Goal: Task Accomplishment & Management: Manage account settings

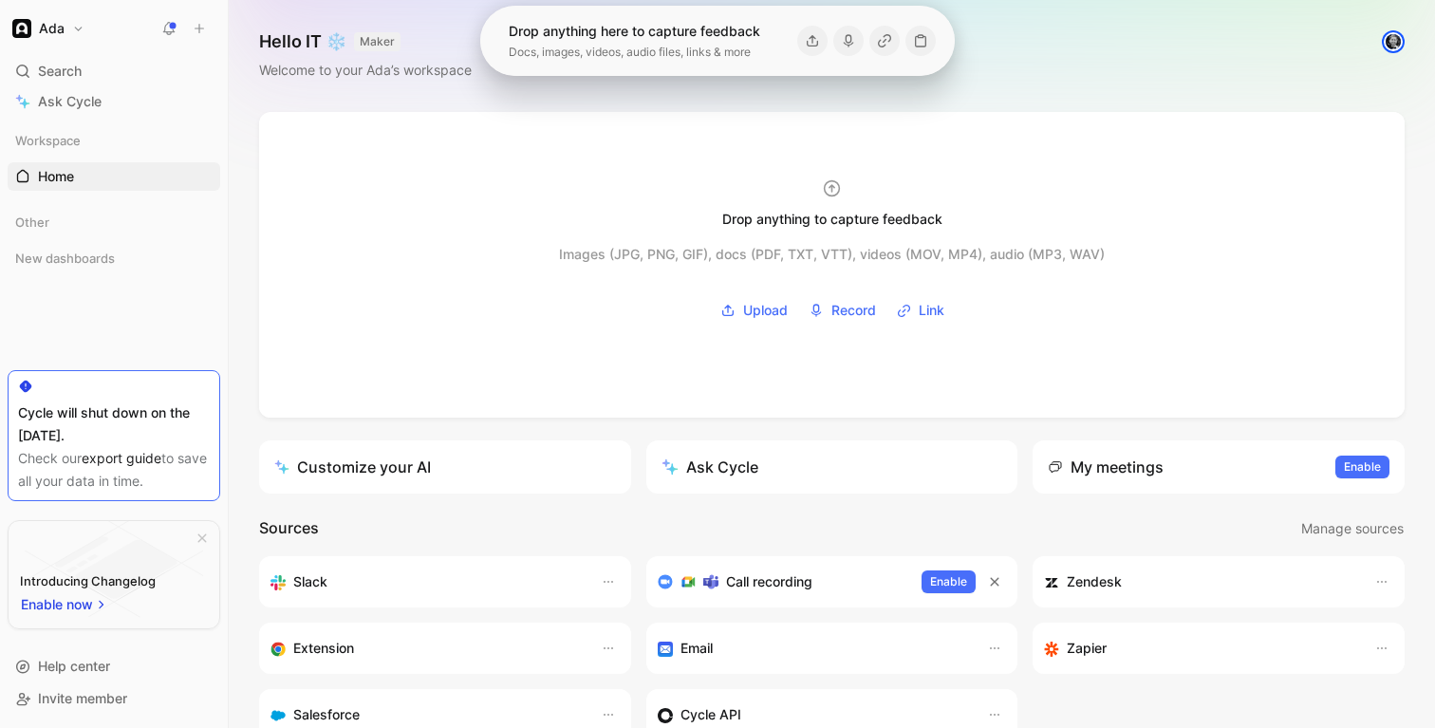
click at [48, 30] on h1 "Ada" at bounding box center [52, 28] width 26 height 17
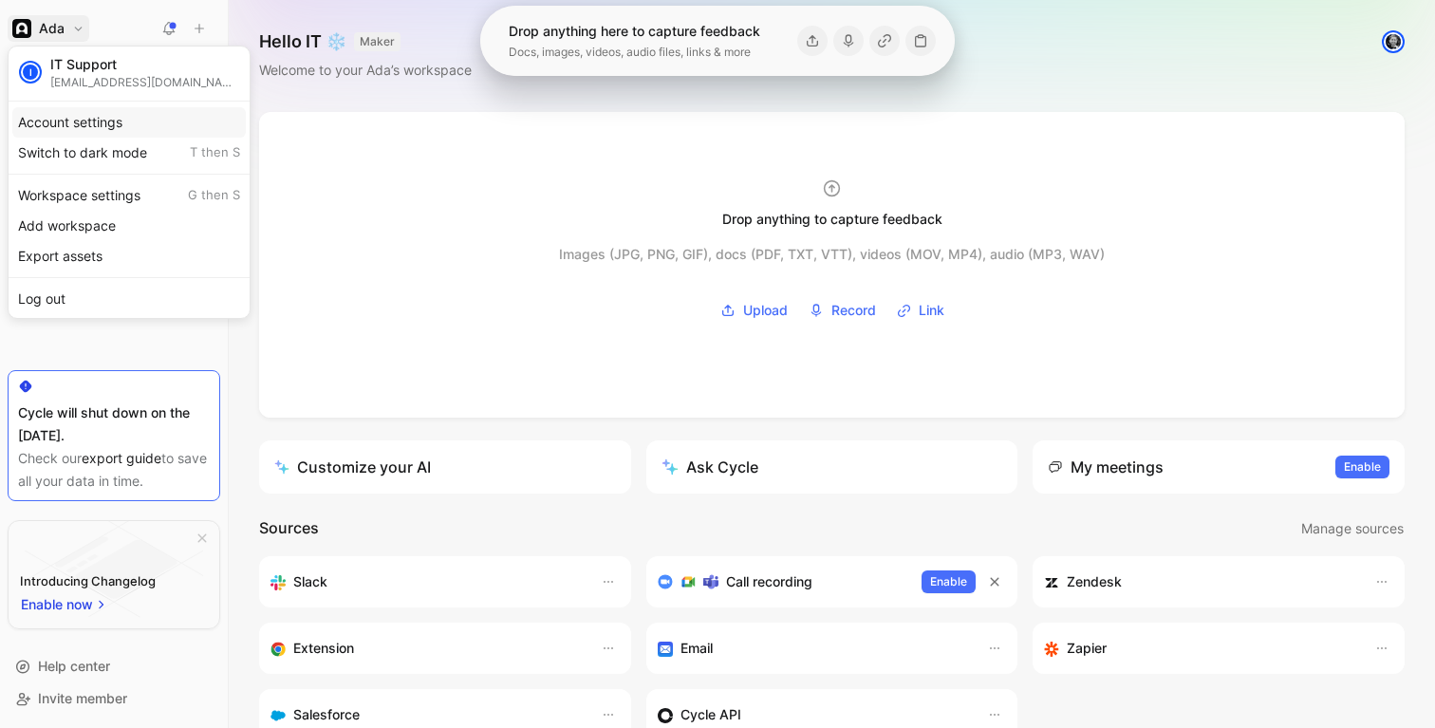
click at [79, 125] on div "Account settings" at bounding box center [128, 122] width 233 height 30
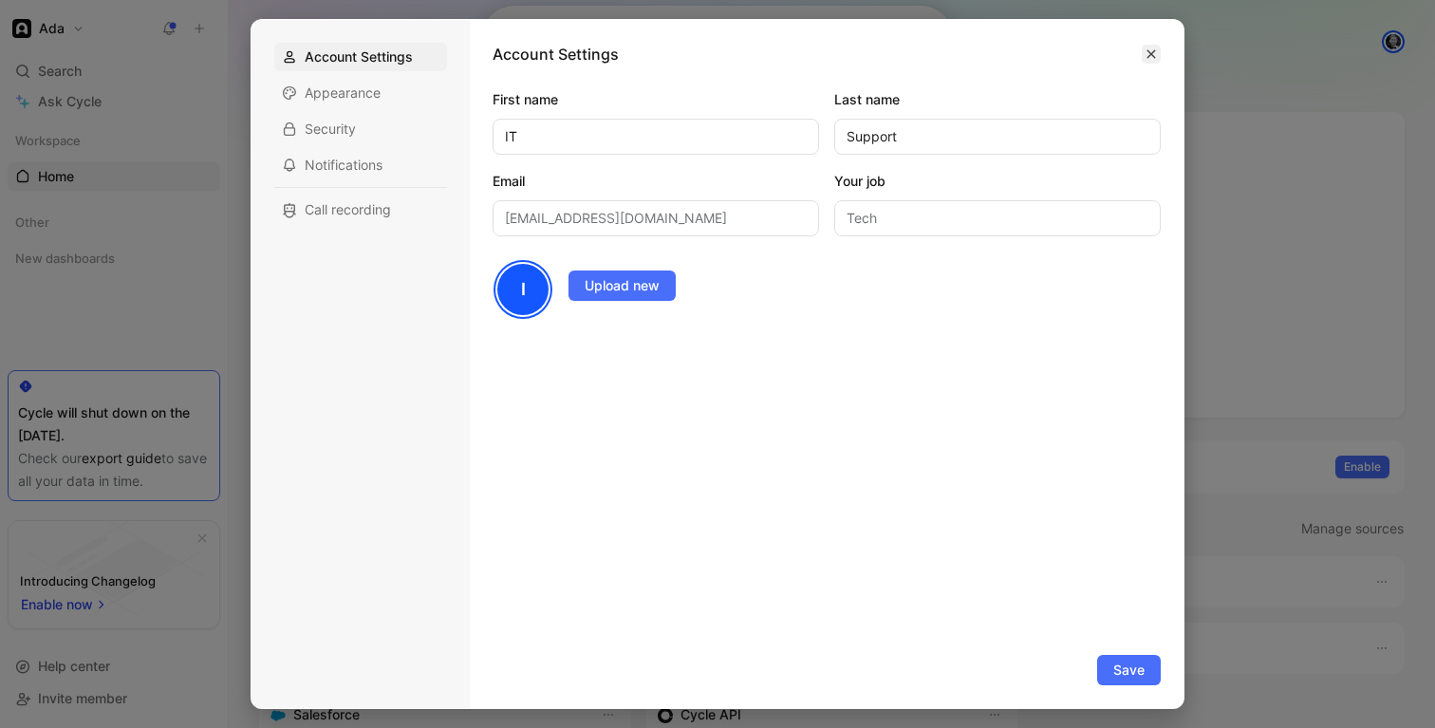
click at [1141, 53] on div "Account Settings" at bounding box center [827, 66] width 668 height 46
click at [1157, 50] on button "button" at bounding box center [1151, 54] width 19 height 19
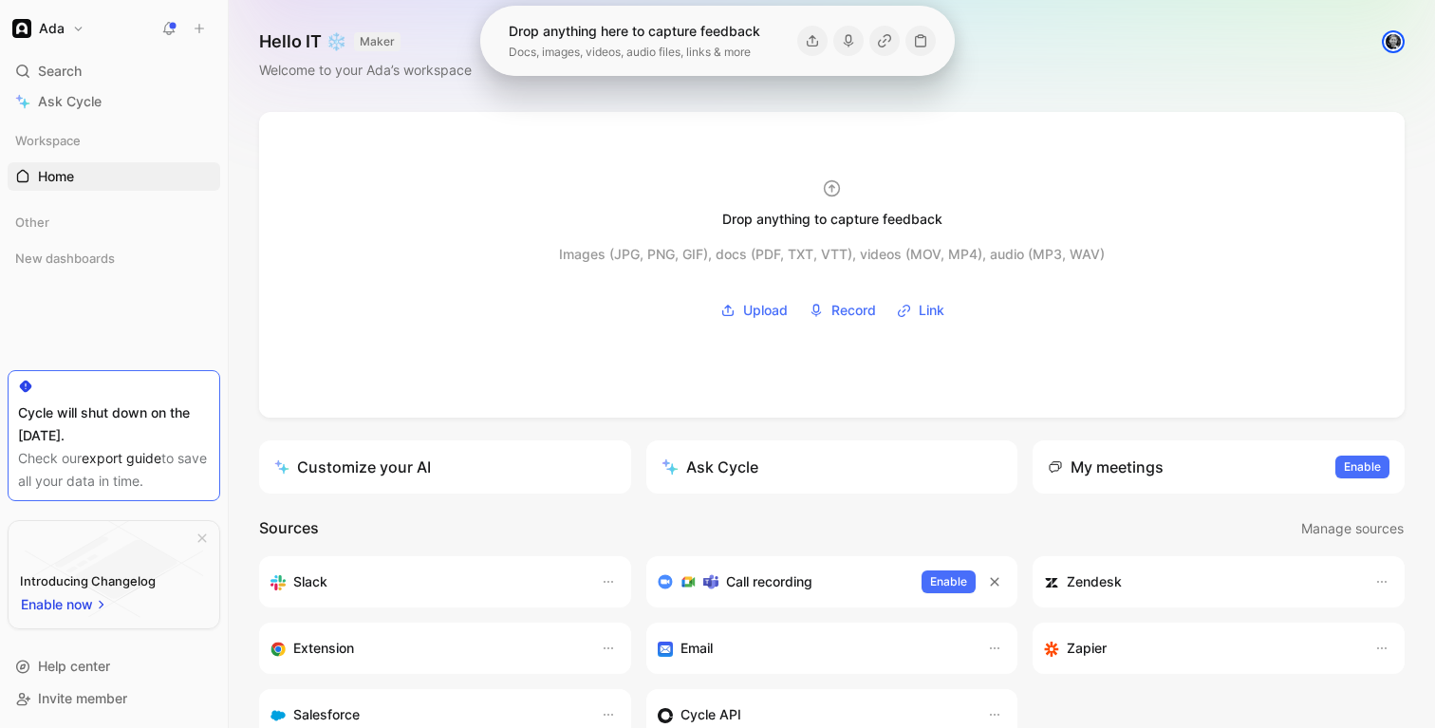
click at [81, 27] on button "Ada" at bounding box center [49, 28] width 82 height 27
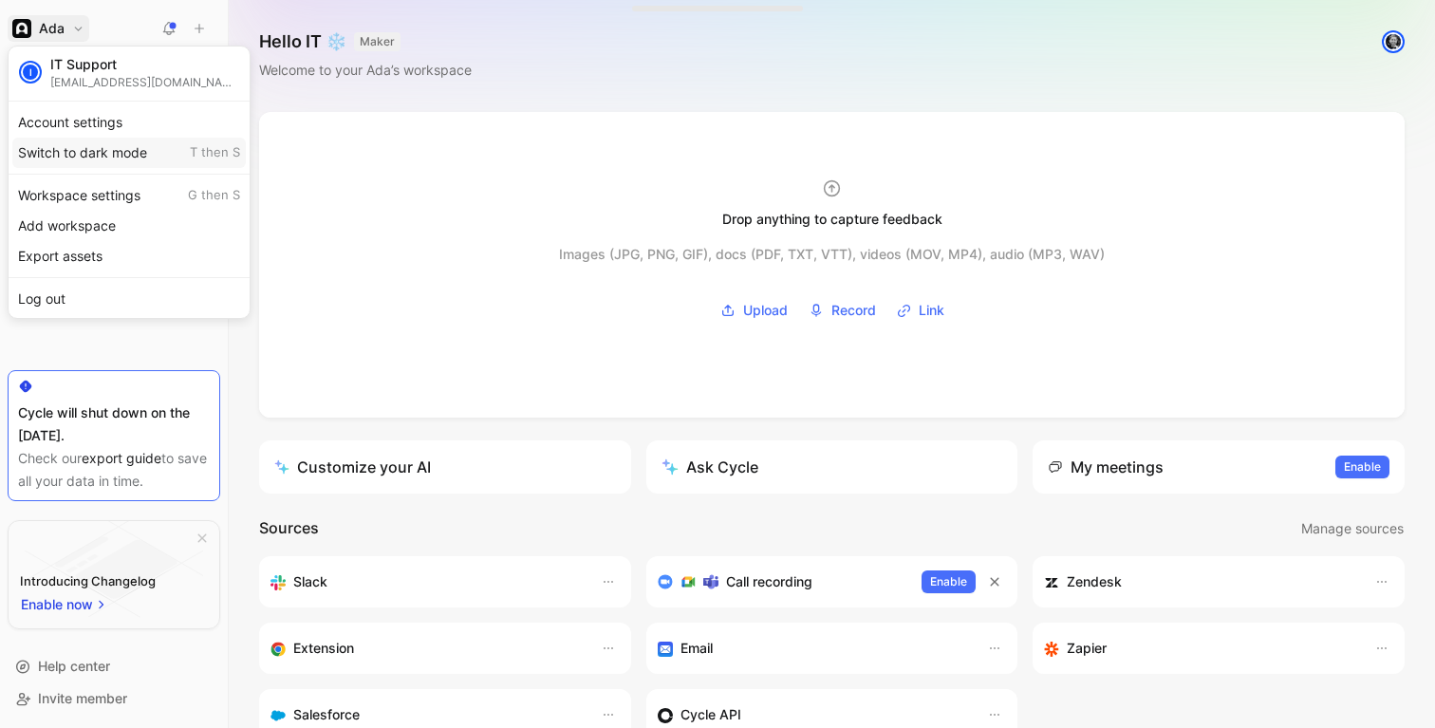
click at [93, 152] on div "Switch to dark mode T then S" at bounding box center [128, 153] width 233 height 30
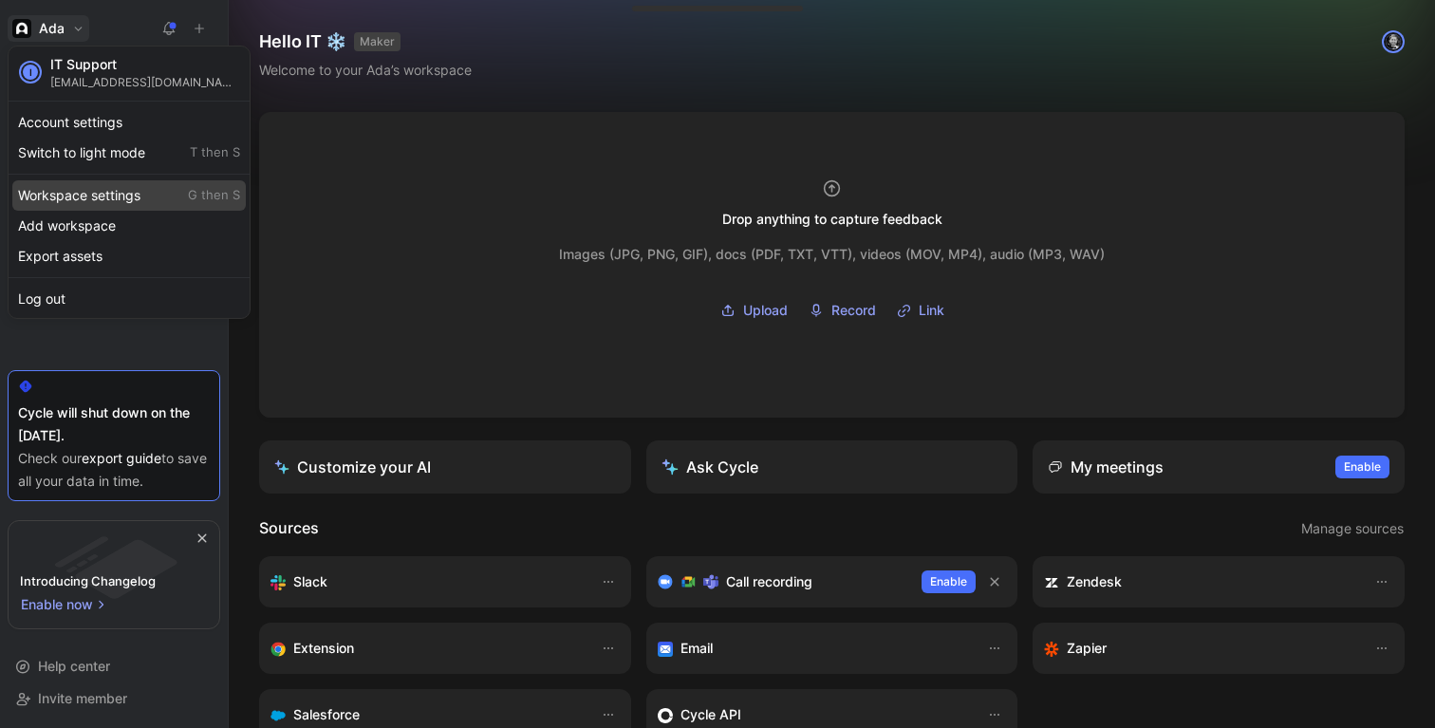
click at [144, 194] on div "Workspace settings G then S" at bounding box center [128, 195] width 233 height 30
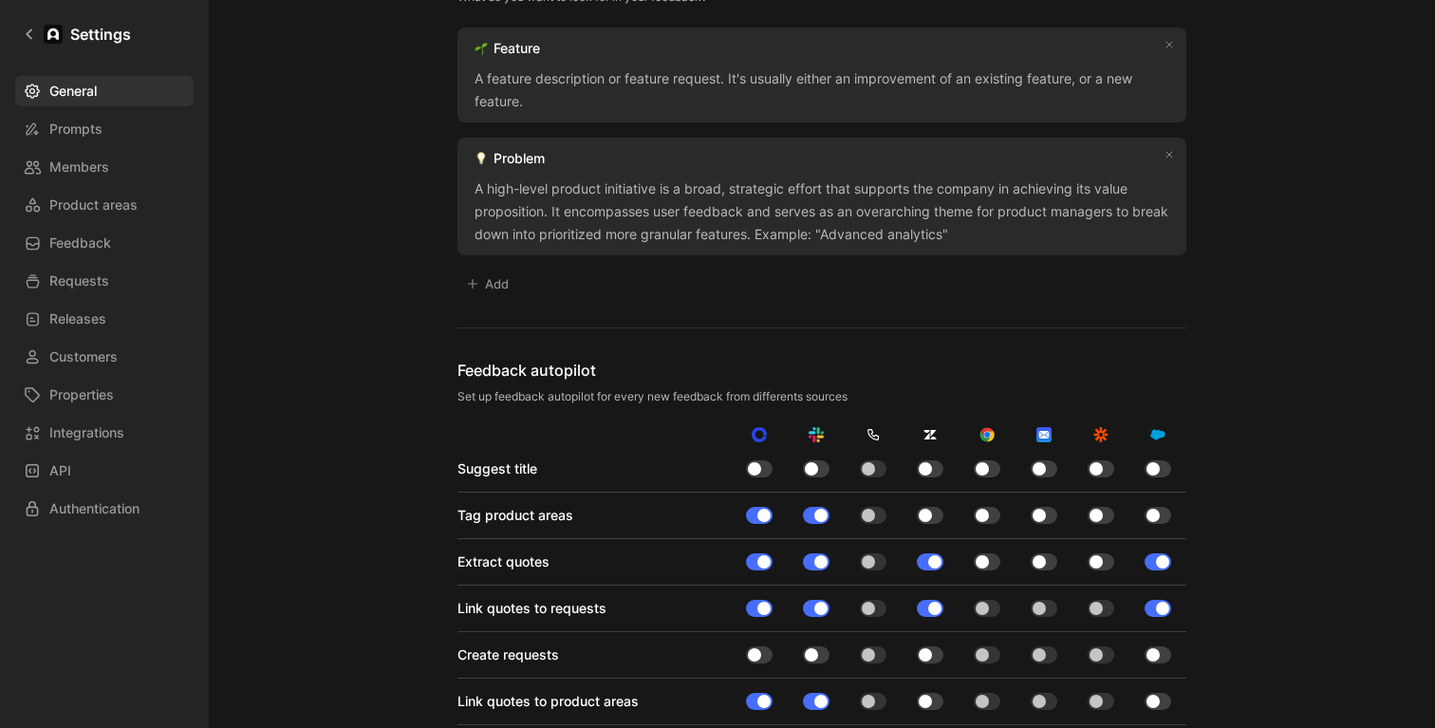
scroll to position [1397, 0]
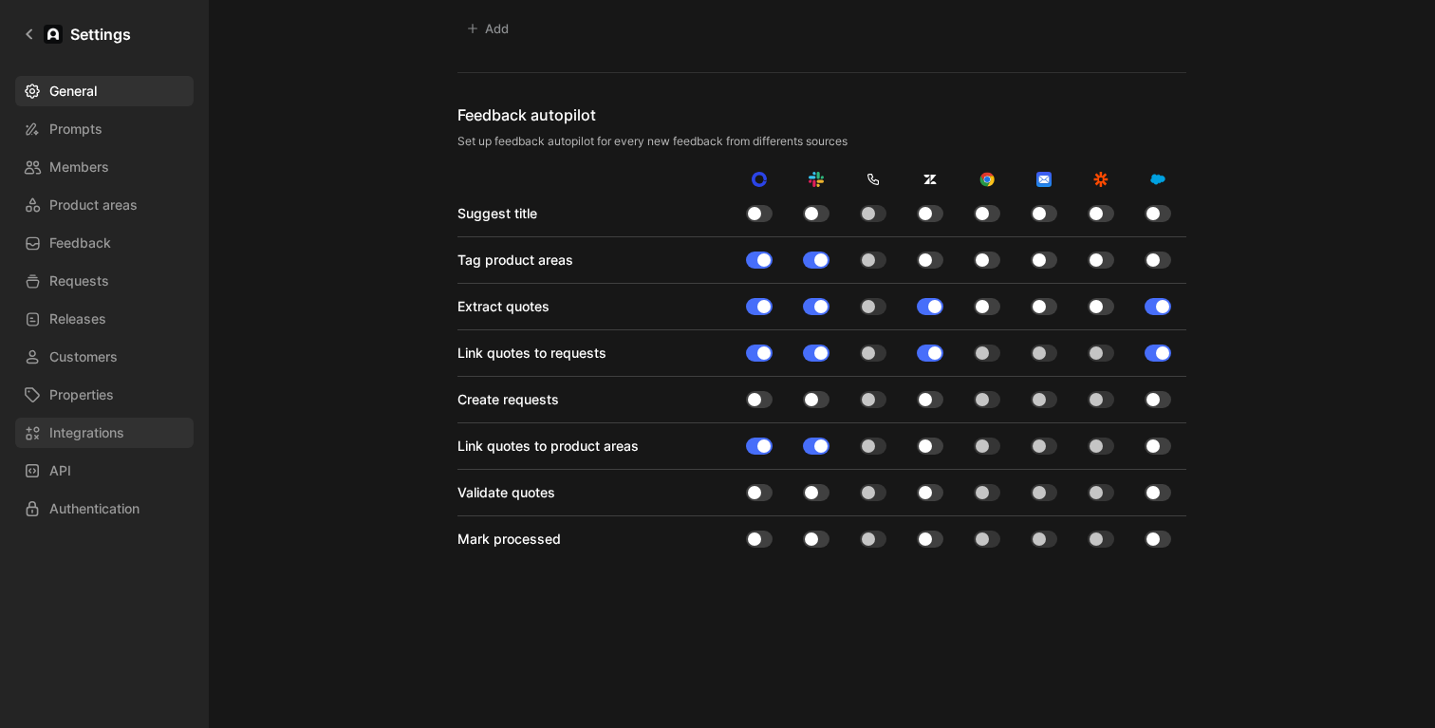
click at [66, 421] on span "Integrations" at bounding box center [86, 432] width 75 height 23
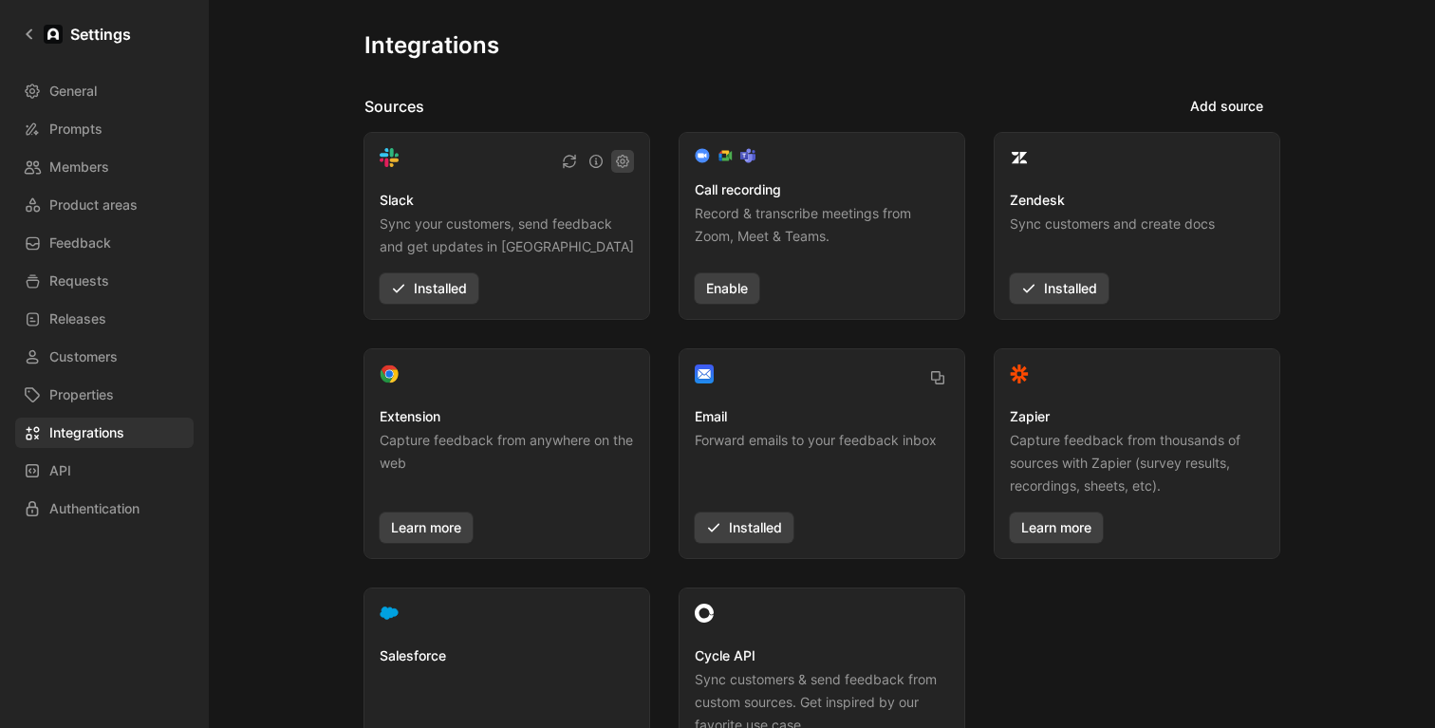
click at [621, 161] on icon "button" at bounding box center [622, 161] width 13 height 13
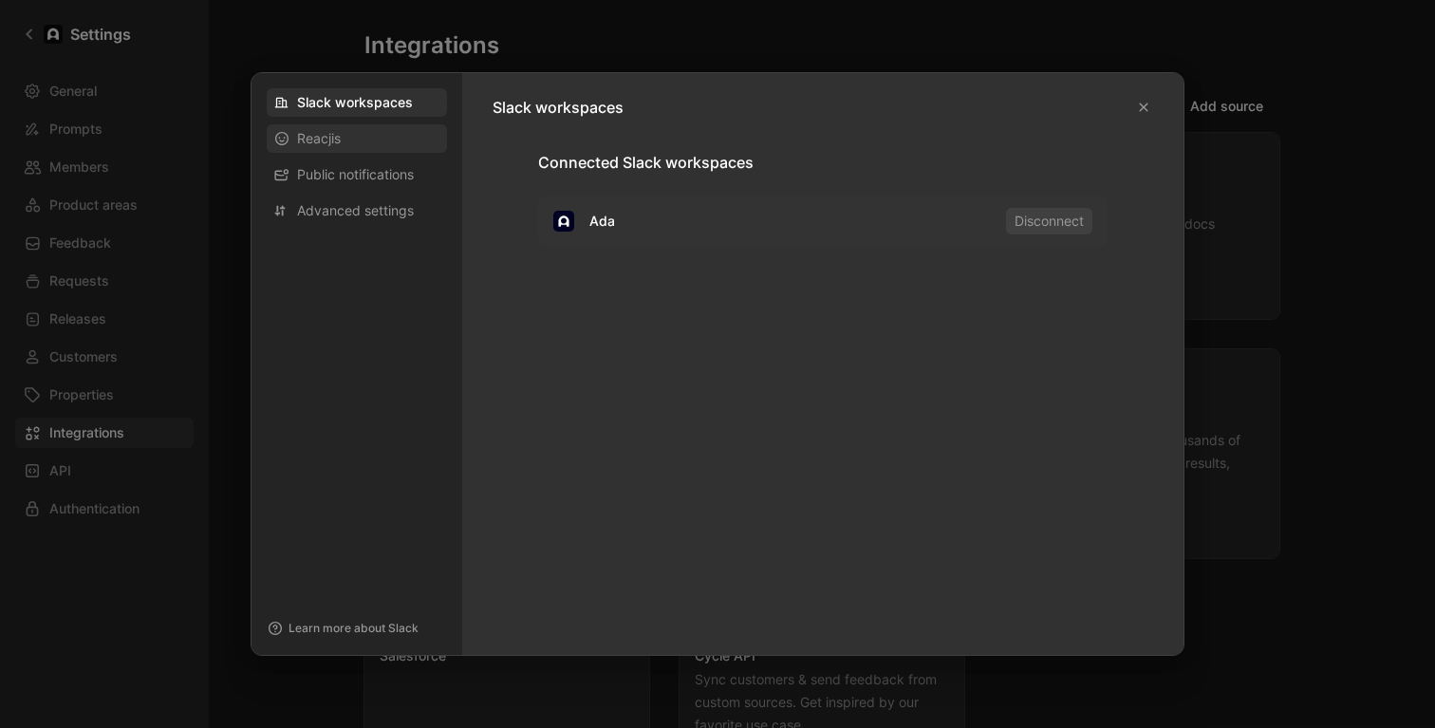
click at [358, 143] on div "Reacjis" at bounding box center [357, 138] width 180 height 28
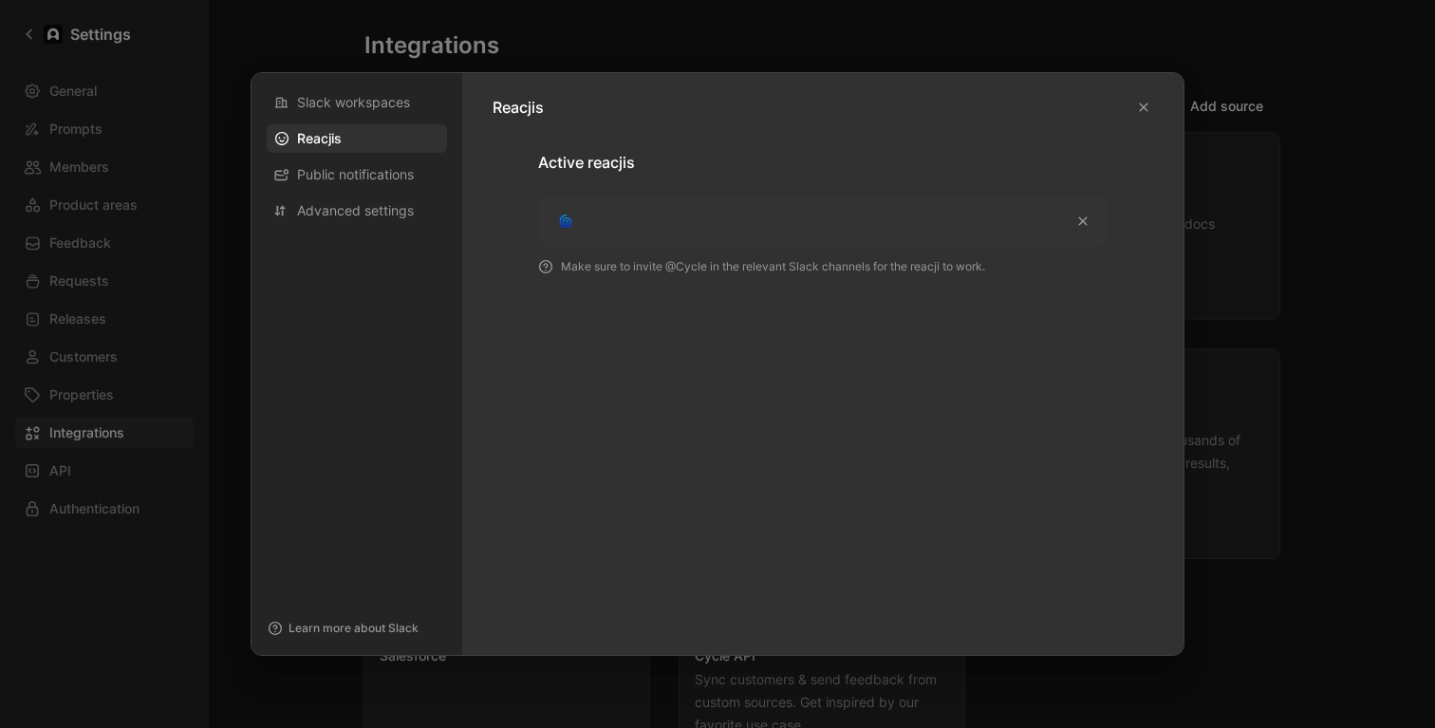
click at [358, 193] on div "Slack workspaces Reacjis Public notifications Advanced settings" at bounding box center [357, 156] width 180 height 137
click at [358, 214] on span "Advanced settings" at bounding box center [355, 210] width 117 height 19
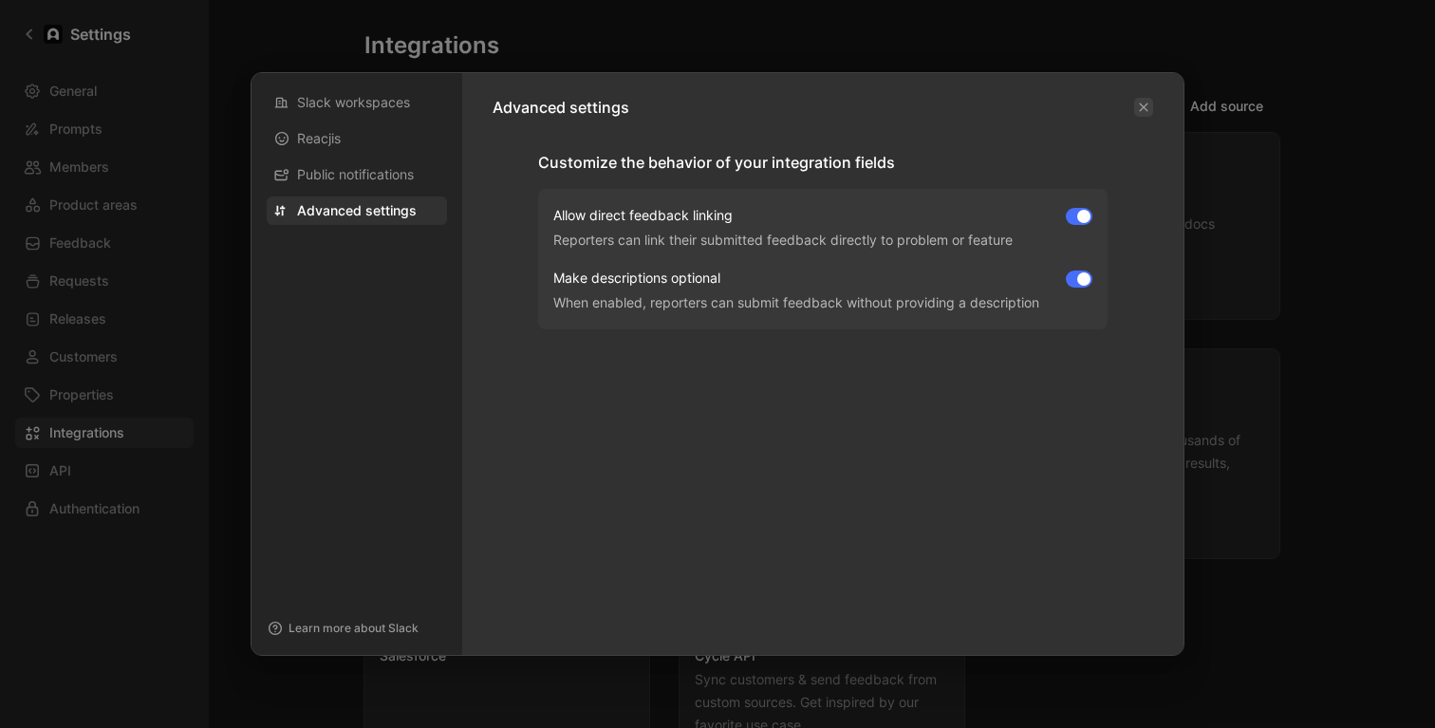
click at [1146, 112] on icon "button" at bounding box center [1143, 107] width 11 height 11
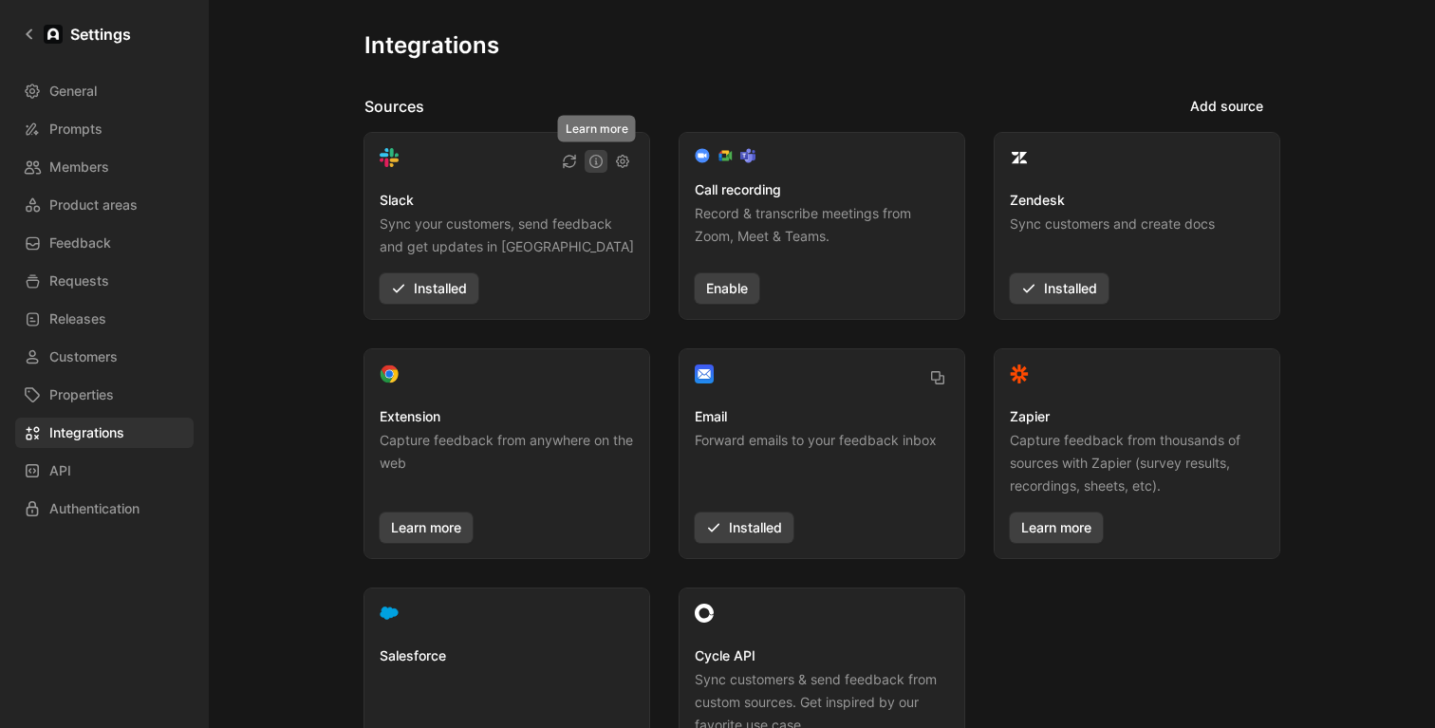
click at [597, 161] on icon "button" at bounding box center [595, 161] width 15 height 15
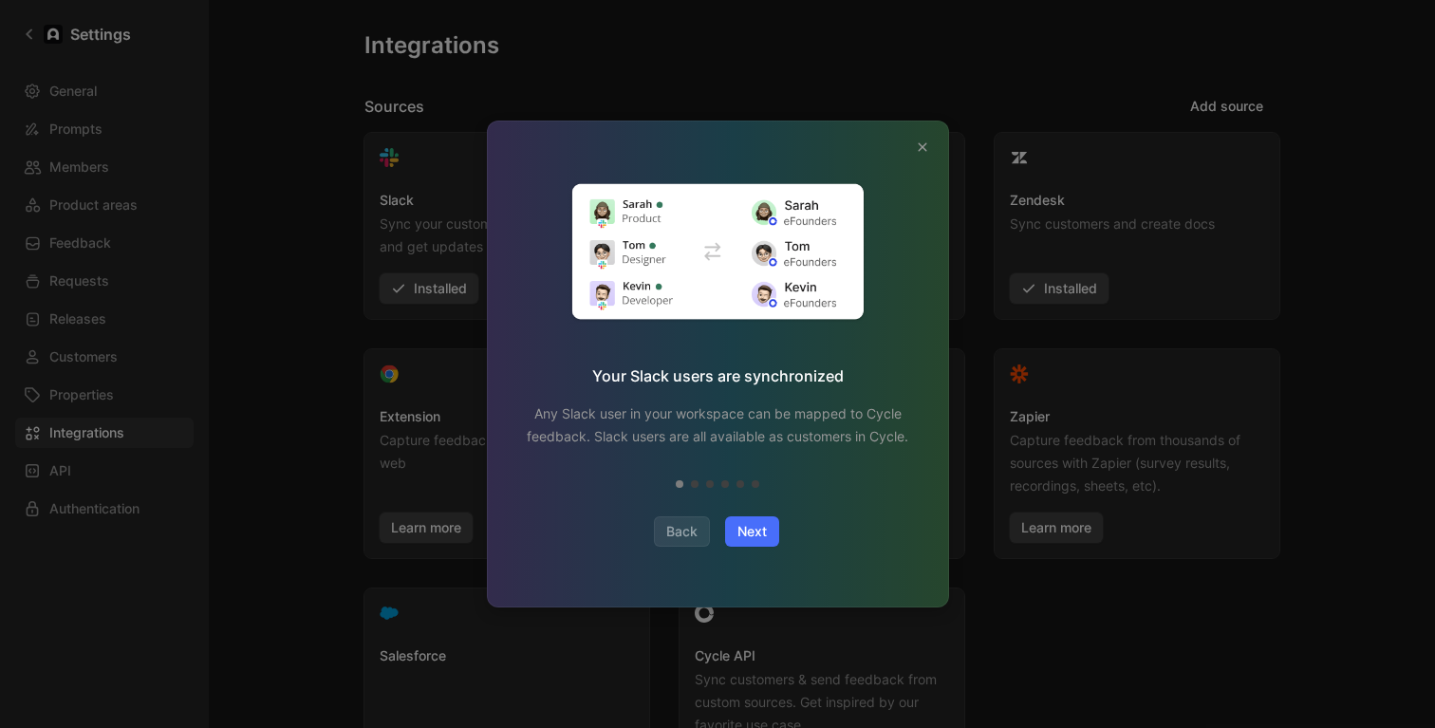
click at [921, 152] on icon "button" at bounding box center [922, 146] width 11 height 11
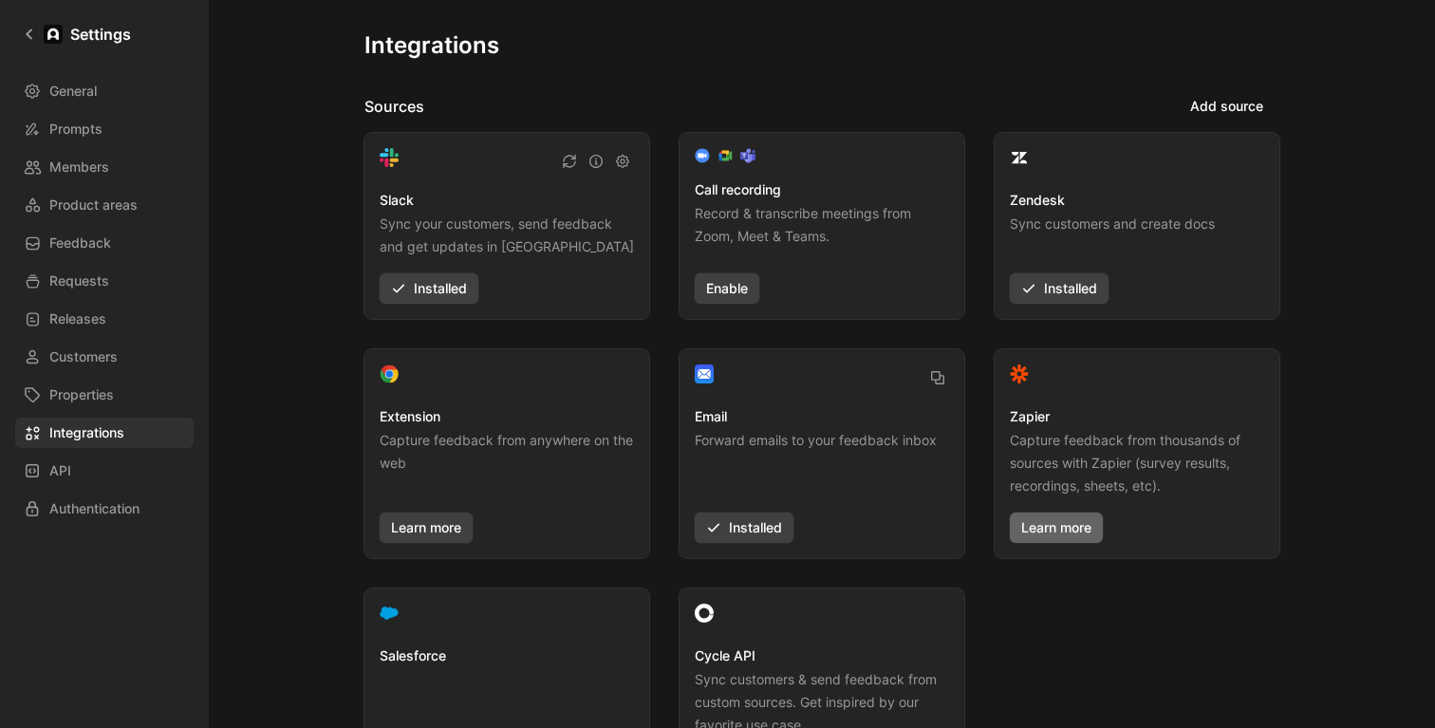
click at [1080, 535] on link "Learn more" at bounding box center [1056, 527] width 93 height 30
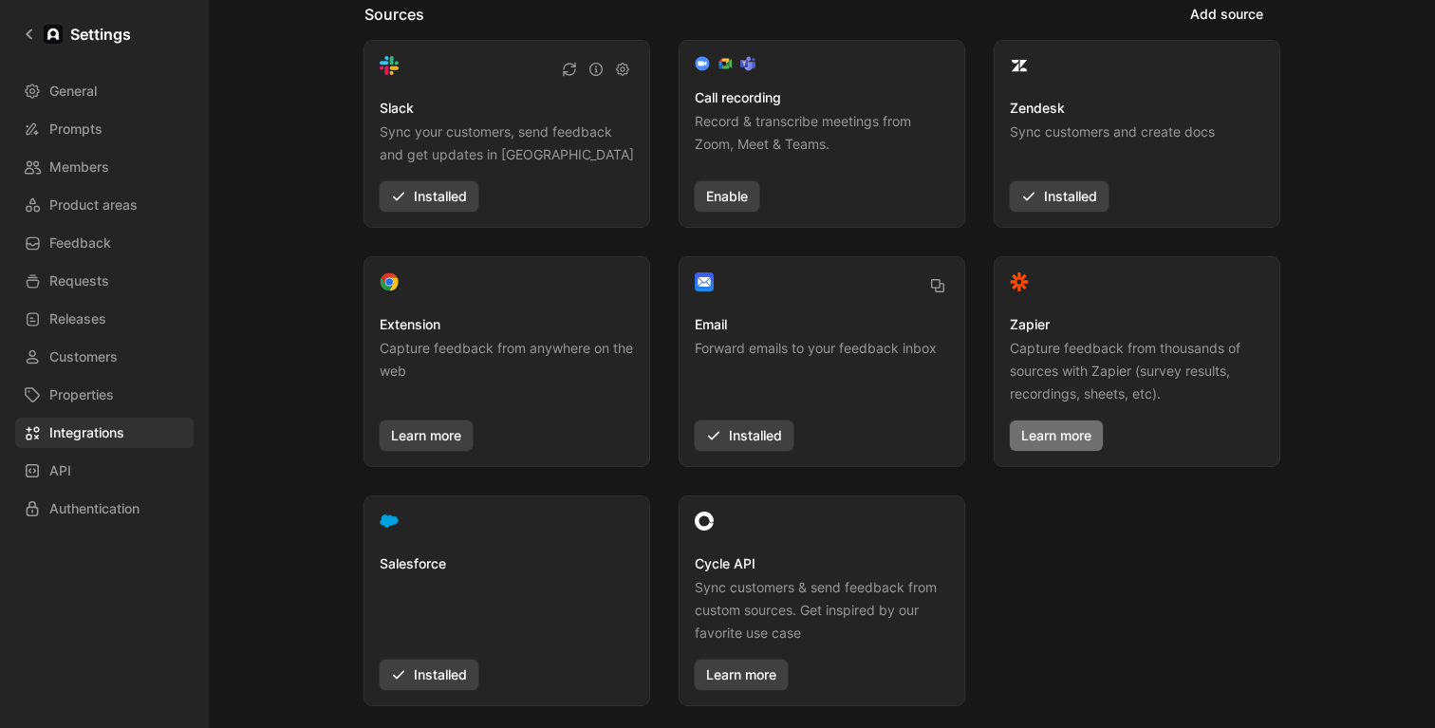
scroll to position [124, 0]
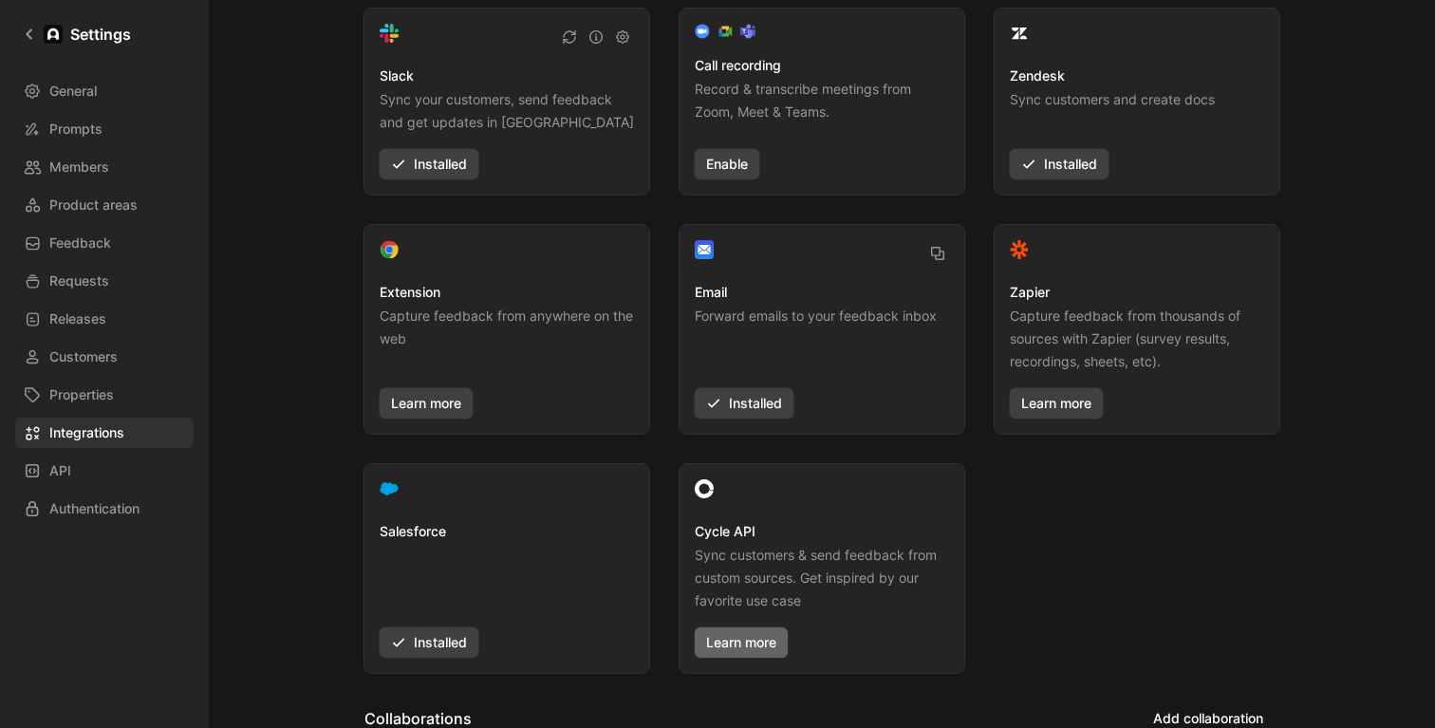
click at [741, 632] on link "Learn more" at bounding box center [741, 642] width 93 height 30
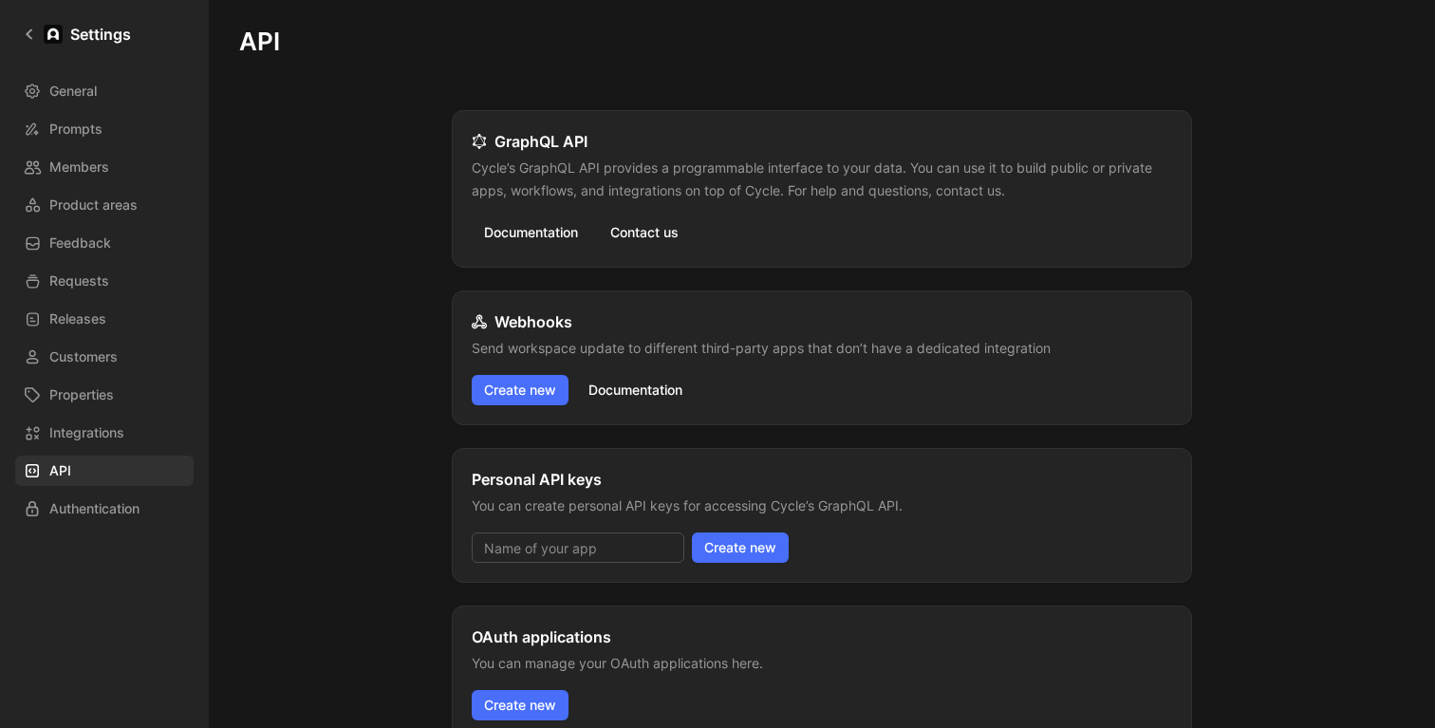
scroll to position [226, 0]
